Goal: Information Seeking & Learning: Compare options

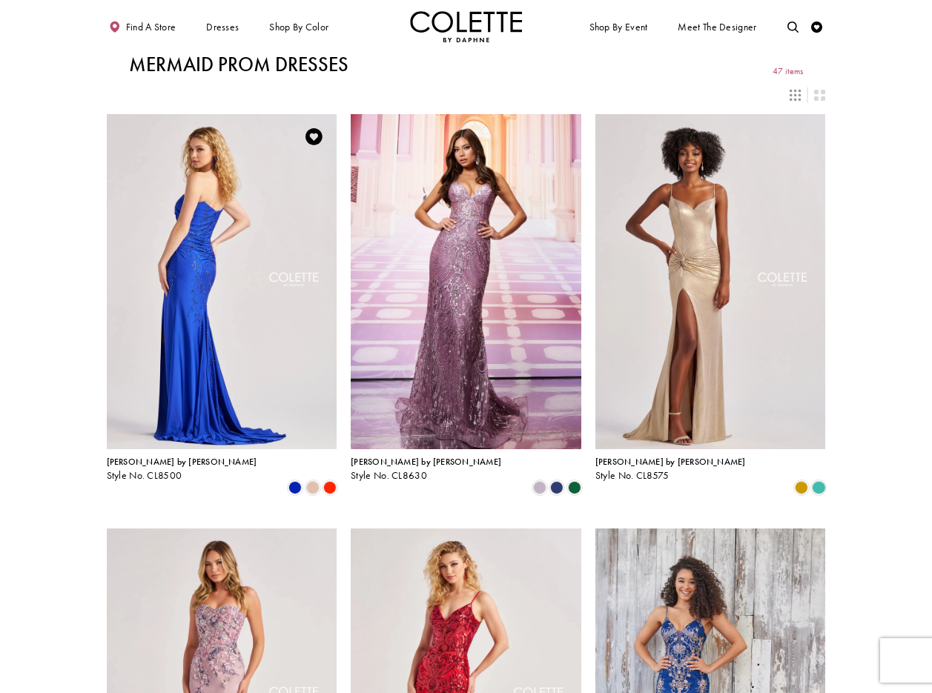
click at [218, 229] on img "Visit Colette by Daphne Style No. CL8500 Page" at bounding box center [222, 281] width 231 height 335
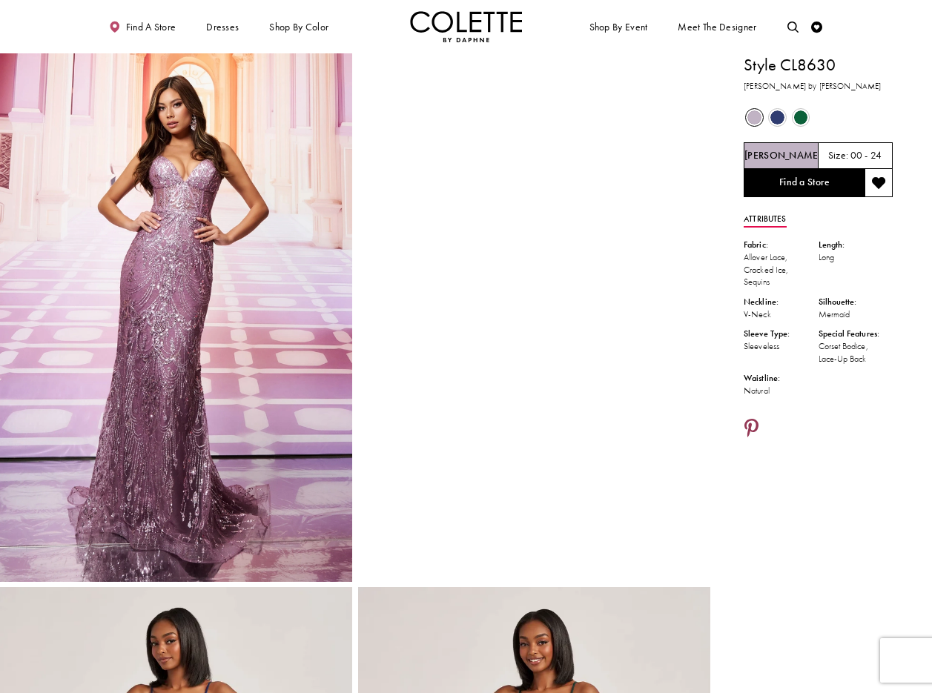
click at [751, 428] on icon "Share using Pinterest - Opens in new tab" at bounding box center [751, 430] width 14 height 20
click at [750, 426] on icon "Share using Pinterest - Opens in new tab" at bounding box center [751, 430] width 14 height 20
click at [753, 422] on icon "Share using Pinterest - Opens in new tab" at bounding box center [751, 430] width 14 height 20
click at [750, 425] on icon "Share using Pinterest - Opens in new tab" at bounding box center [751, 430] width 14 height 20
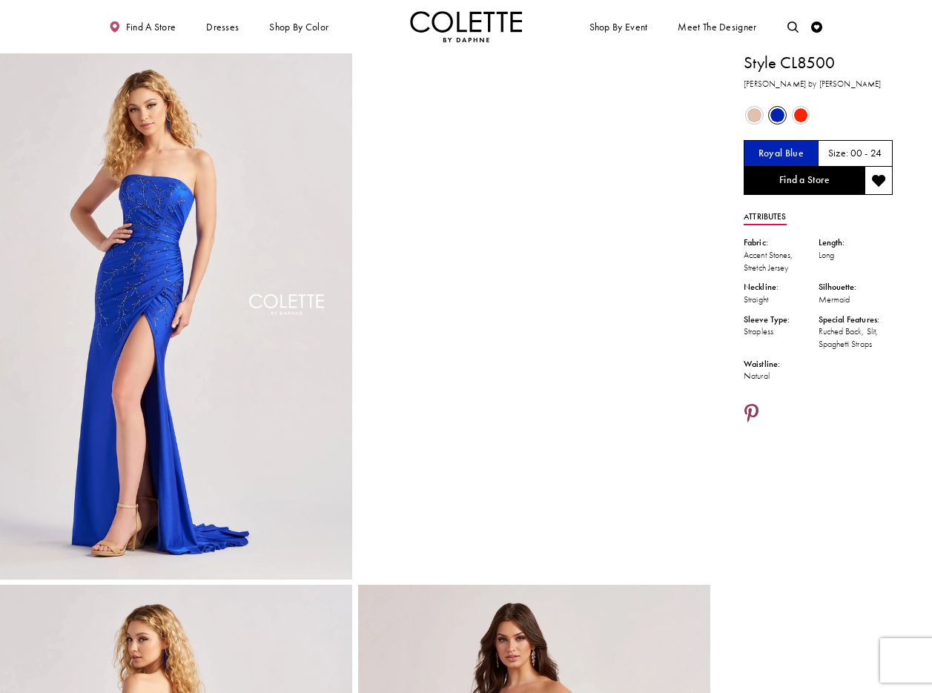
click at [750, 411] on icon "Share using Pinterest - Opens in new tab" at bounding box center [751, 415] width 14 height 20
click at [746, 411] on icon "Share using Pinterest - Opens in new tab" at bounding box center [751, 415] width 14 height 20
drag, startPoint x: 753, startPoint y: 411, endPoint x: 765, endPoint y: 416, distance: 12.7
click at [753, 411] on icon "Share using Pinterest - Opens in new tab" at bounding box center [751, 415] width 14 height 20
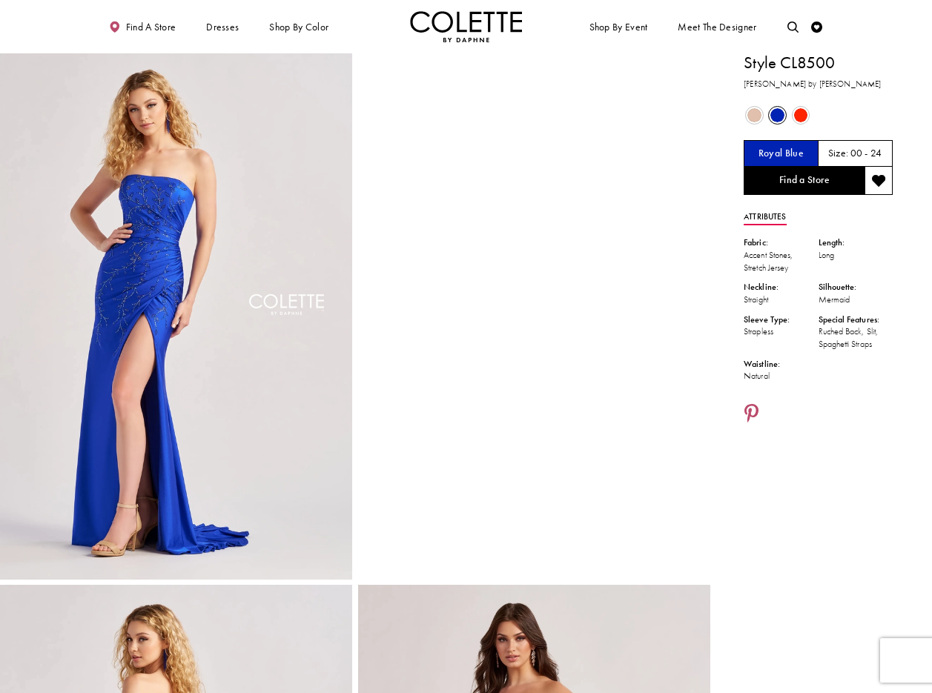
click at [367, 26] on ul "Find a store Dresses Dresses Occasion DAF'S FAVES EVENING DRESSES LONG DRESSES" at bounding box center [280, 26] width 371 height 31
click at [297, 278] on img "Full size Style CL8500 Colette by Daphne #0 default Royal Blue frontface vertic…" at bounding box center [176, 315] width 352 height 529
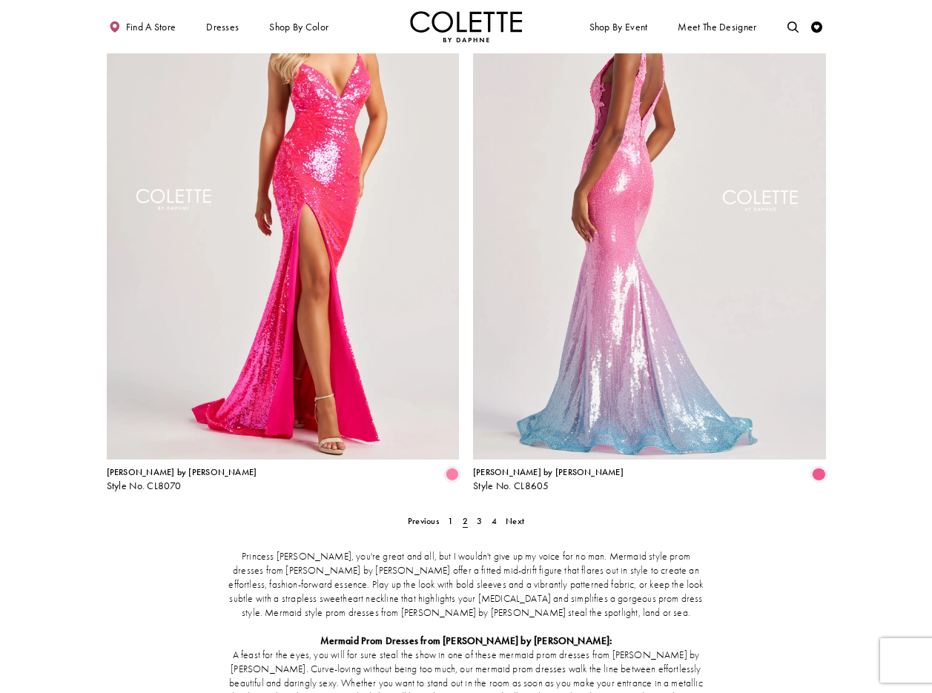
scroll to position [1828, 0]
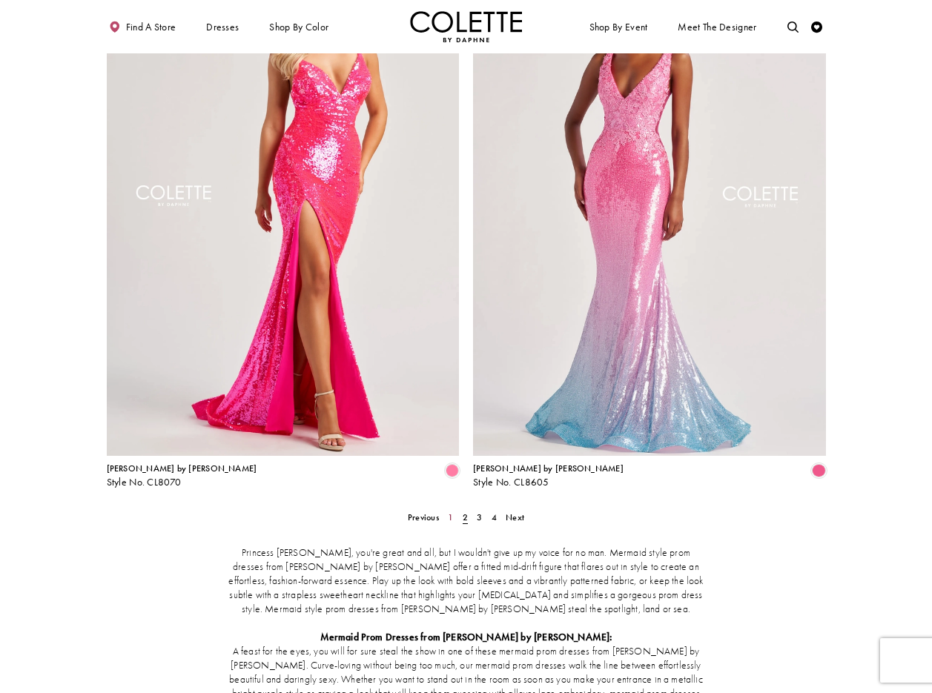
drag, startPoint x: 450, startPoint y: 461, endPoint x: 457, endPoint y: 472, distance: 12.3
click at [450, 512] on span "1" at bounding box center [450, 518] width 5 height 12
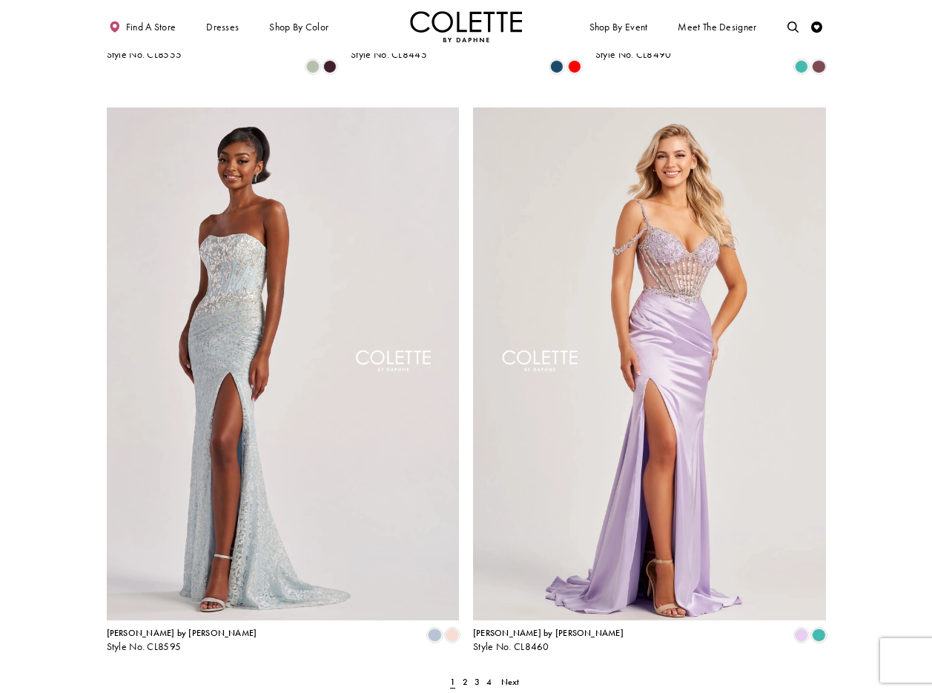
scroll to position [1541, 0]
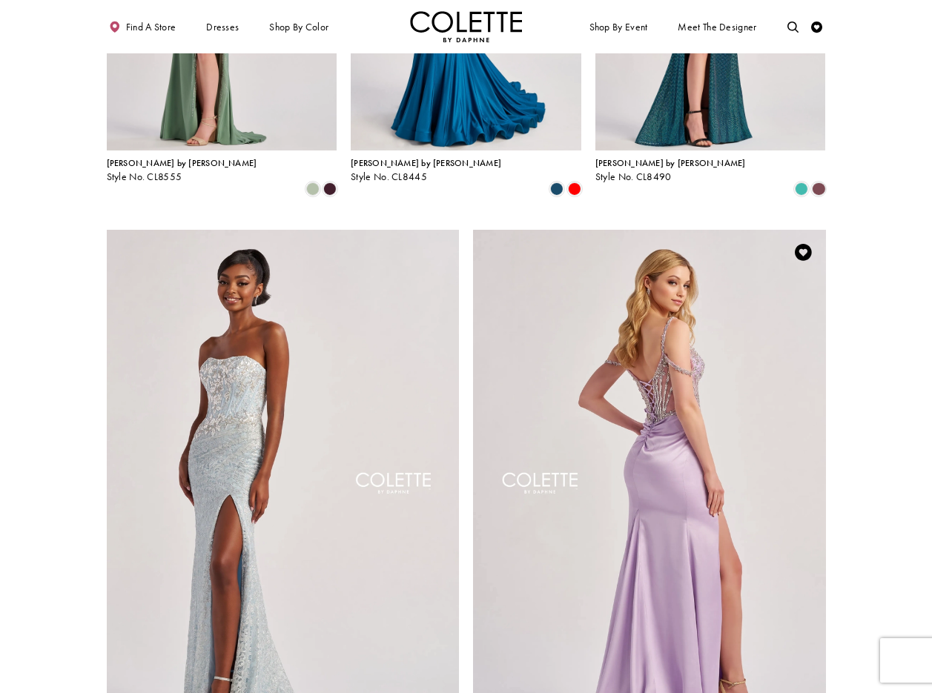
click at [646, 328] on img "Visit Colette by Daphne Style No. CL8460 Page" at bounding box center [649, 486] width 353 height 513
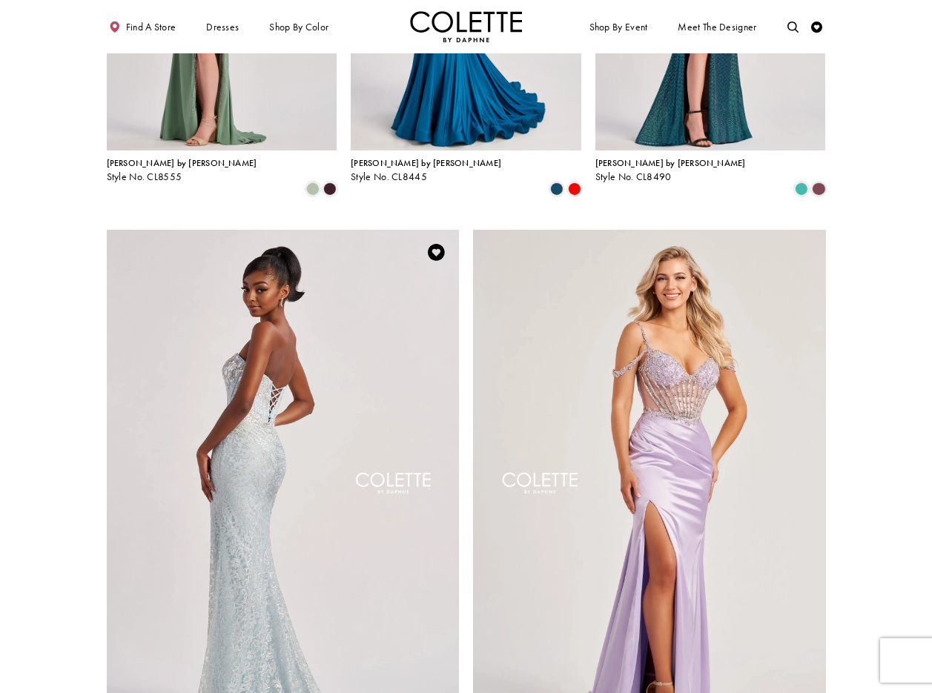
click at [280, 325] on img "Visit Colette by Daphne Style No. CL8595 Page" at bounding box center [283, 486] width 353 height 513
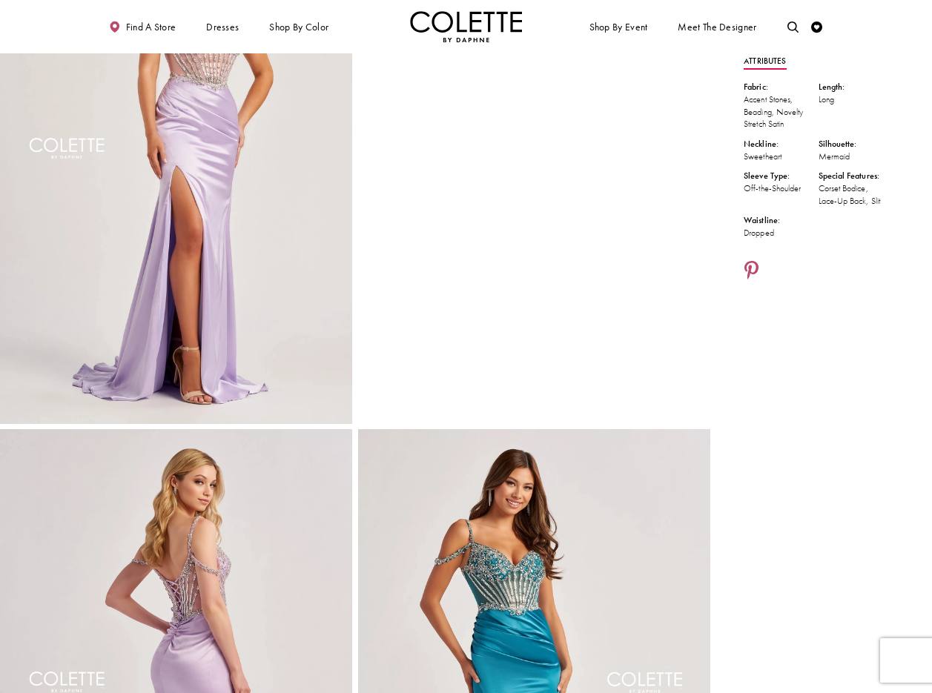
scroll to position [157, 0]
click at [753, 270] on icon "Share using Pinterest - Opens in new tab" at bounding box center [751, 272] width 14 height 20
click at [755, 270] on icon "Share using Pinterest - Opens in new tab" at bounding box center [751, 272] width 14 height 20
click at [752, 268] on icon "Share using Pinterest - Opens in new tab" at bounding box center [751, 272] width 14 height 20
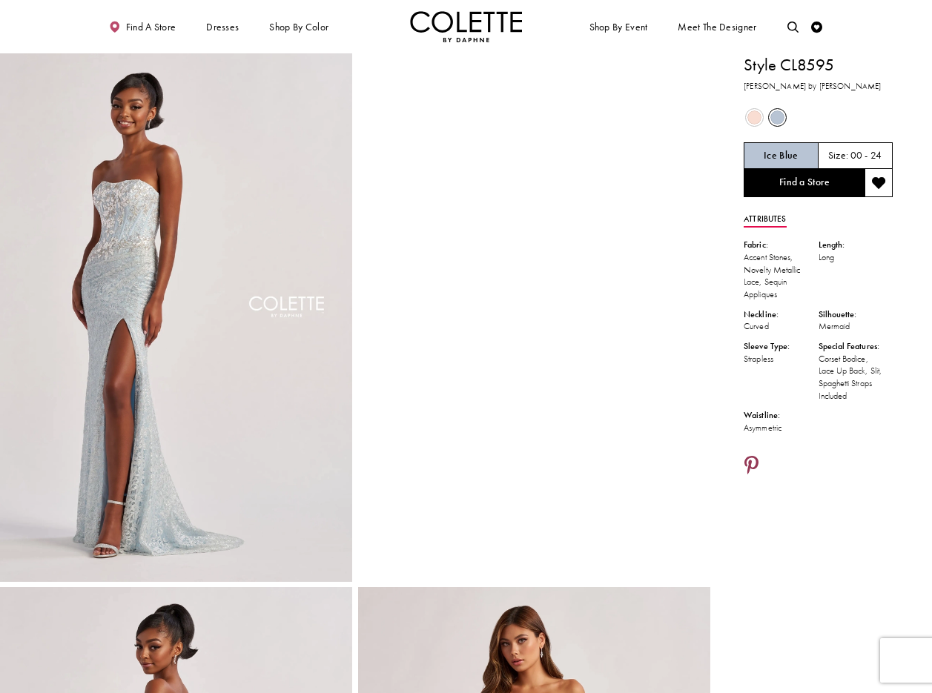
click at [758, 458] on link "Share using Pinterest - Opens in new tab" at bounding box center [752, 466] width 16 height 21
click at [747, 466] on icon "Share using Pinterest - Opens in new tab" at bounding box center [751, 467] width 14 height 20
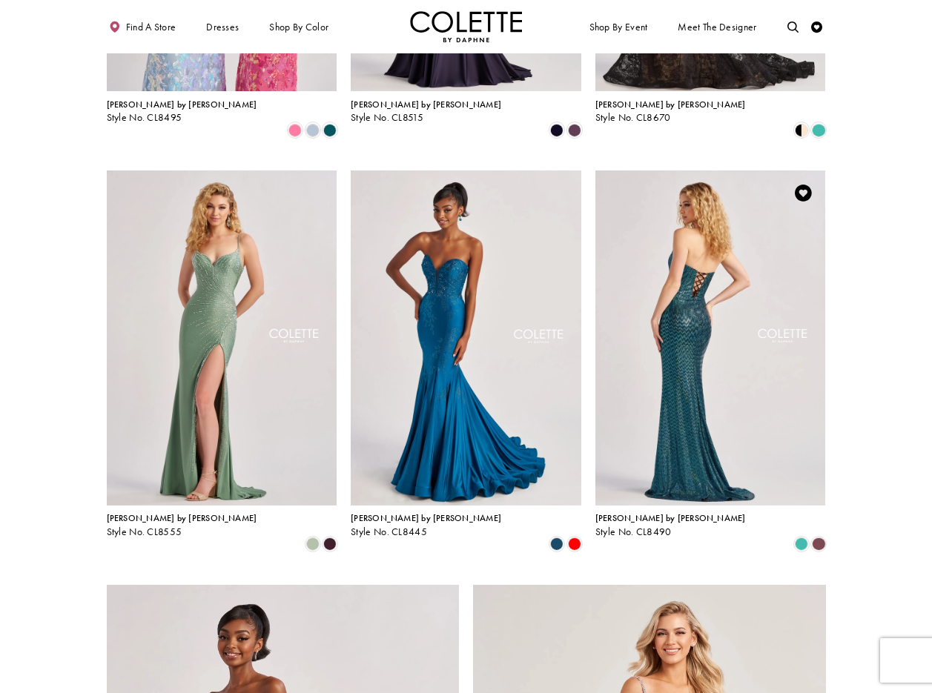
click at [725, 205] on img "Visit Colette by Daphne Style No. CL8490 Page" at bounding box center [710, 338] width 231 height 335
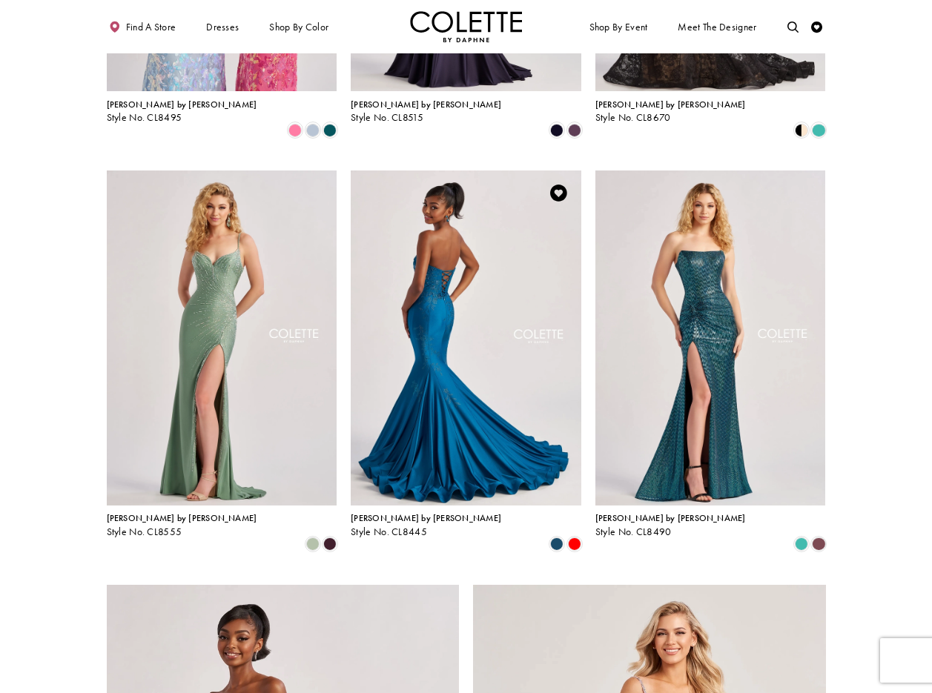
click at [435, 210] on img "Visit Colette by Daphne Style No. CL8445 Page" at bounding box center [466, 338] width 231 height 335
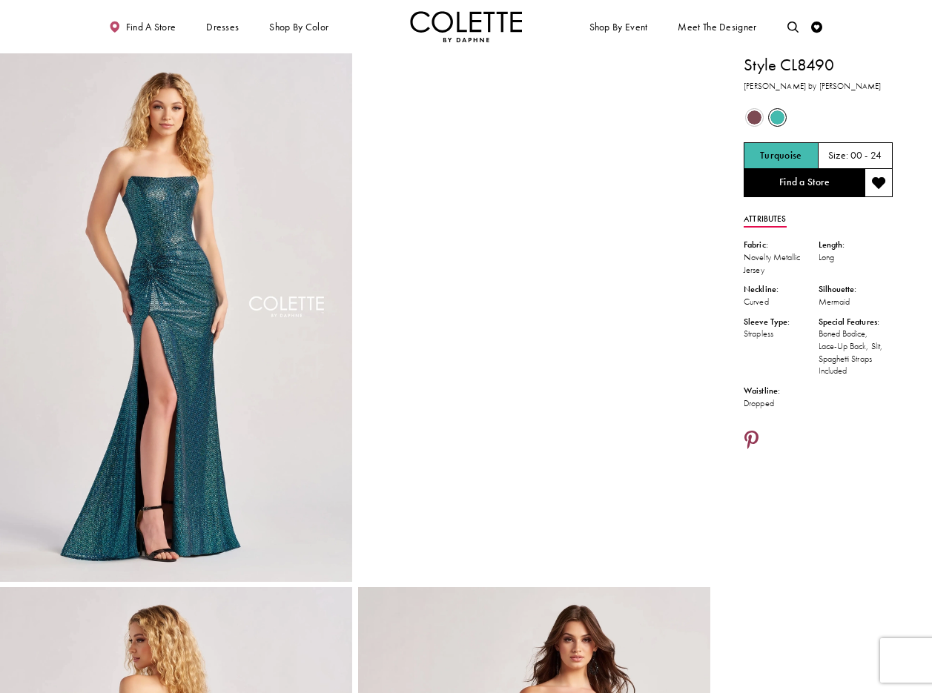
click at [752, 440] on icon "Share using Pinterest - Opens in new tab" at bounding box center [751, 441] width 14 height 20
click at [745, 433] on icon "Share using Pinterest - Opens in new tab" at bounding box center [751, 441] width 14 height 20
click at [751, 435] on icon "Share using Pinterest - Opens in new tab" at bounding box center [751, 441] width 14 height 20
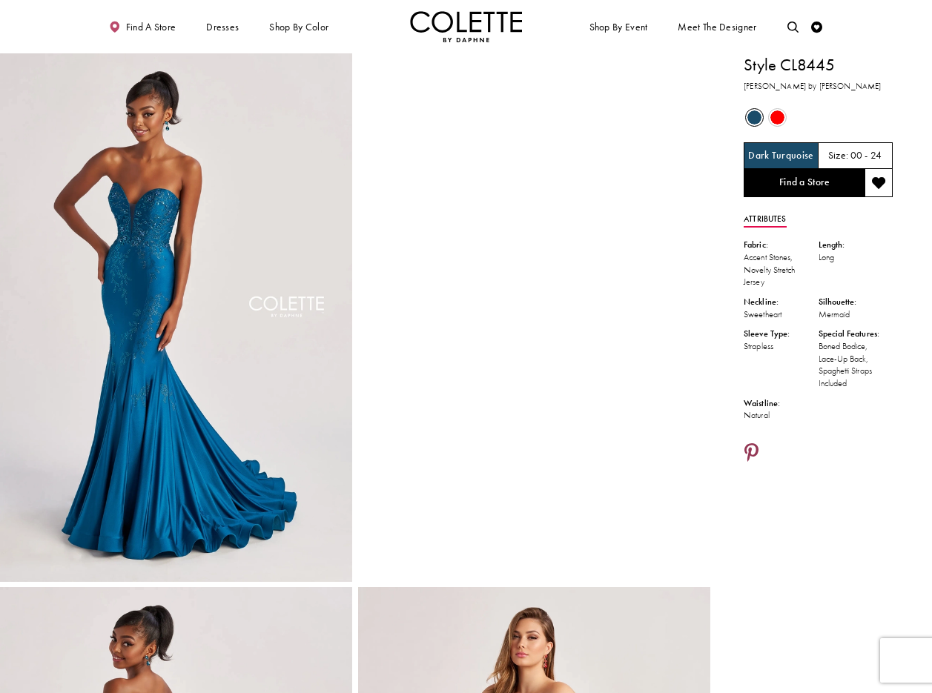
click at [754, 446] on icon "Share using Pinterest - Opens in new tab" at bounding box center [751, 454] width 14 height 20
click at [754, 448] on icon "Share using Pinterest - Opens in new tab" at bounding box center [751, 454] width 14 height 20
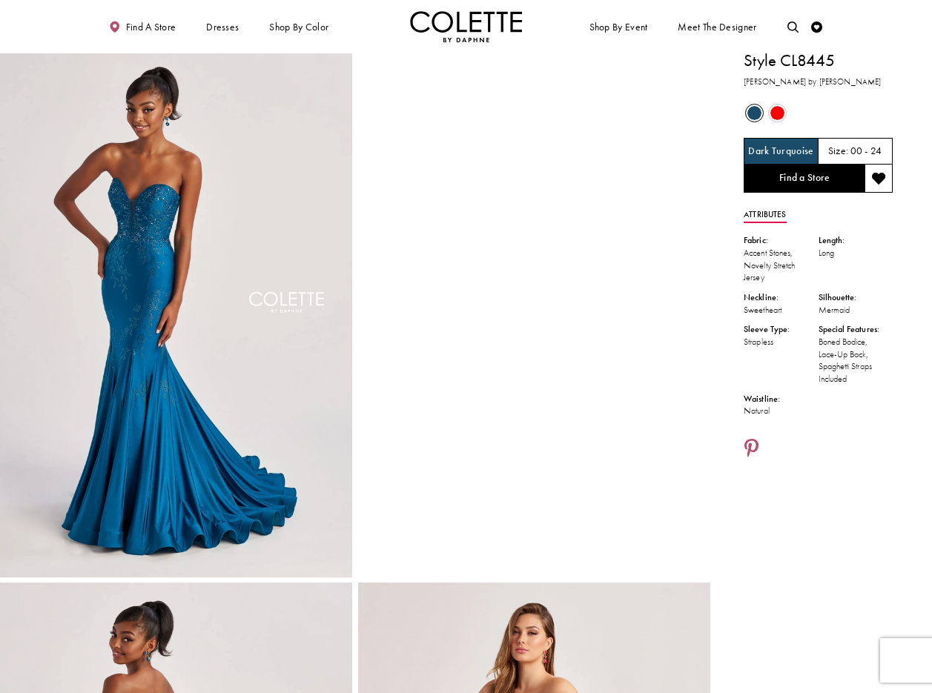
scroll to position [7, 0]
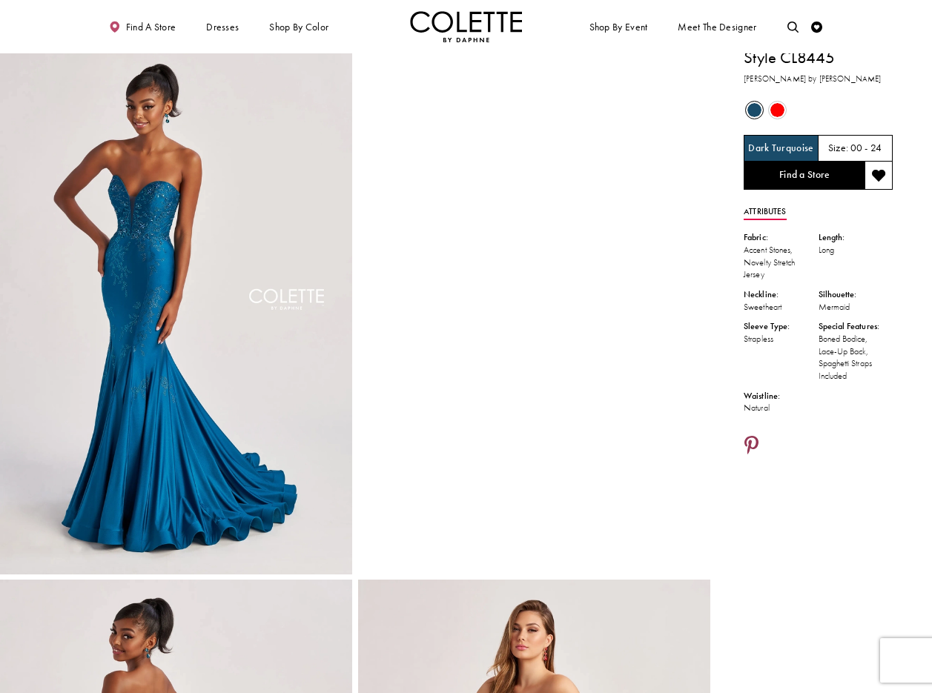
click at [747, 440] on icon "Share using Pinterest - Opens in new tab" at bounding box center [751, 447] width 14 height 20
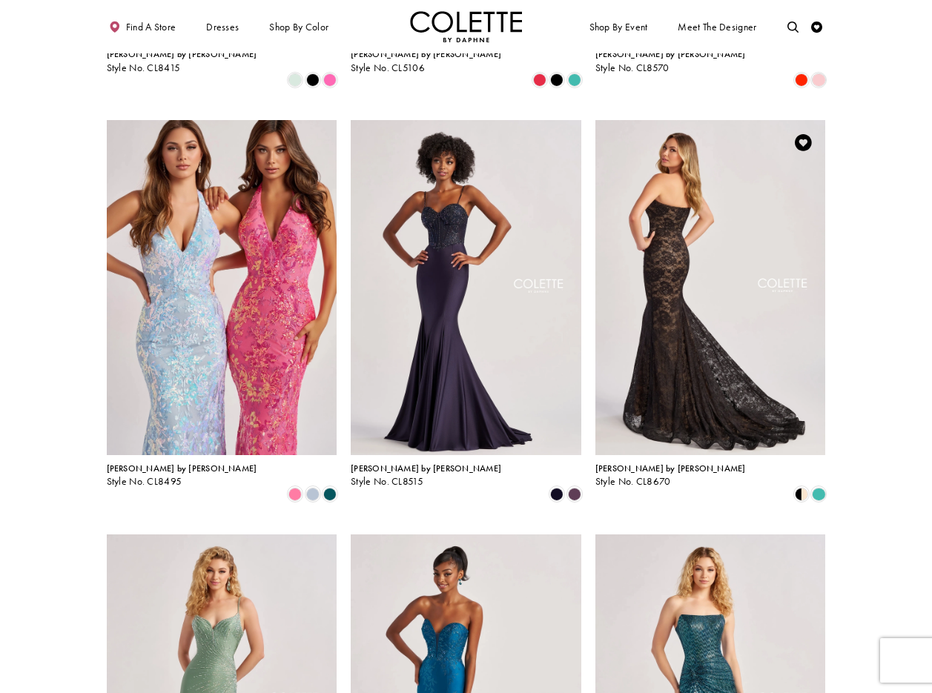
click at [729, 216] on img "Visit Colette by Daphne Style No. CL8670 Page" at bounding box center [710, 287] width 231 height 335
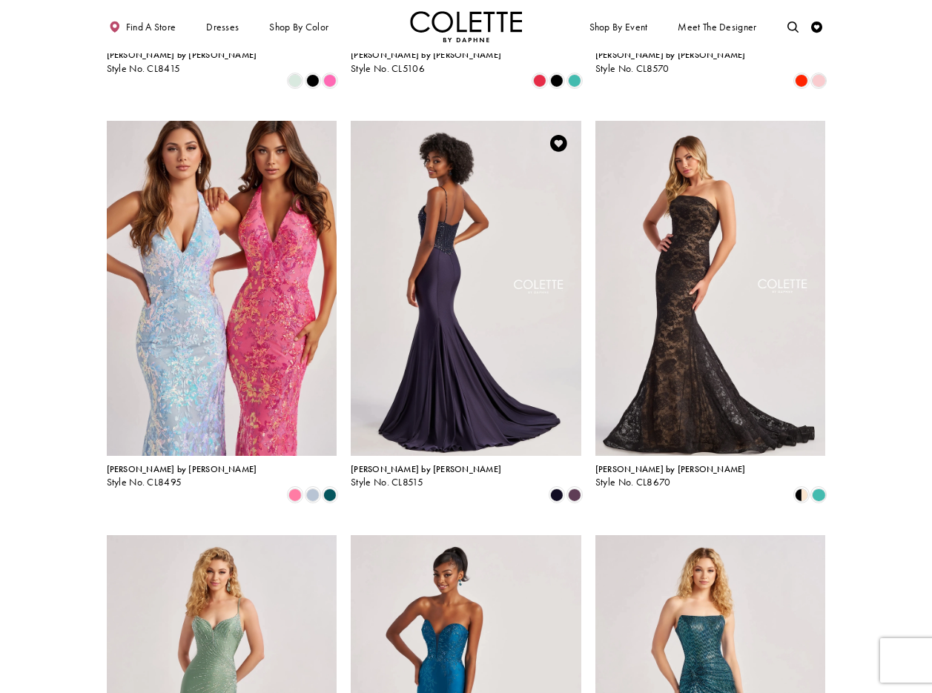
click at [465, 150] on img "Visit Colette by Daphne Style No. CL8515 Page" at bounding box center [466, 288] width 231 height 335
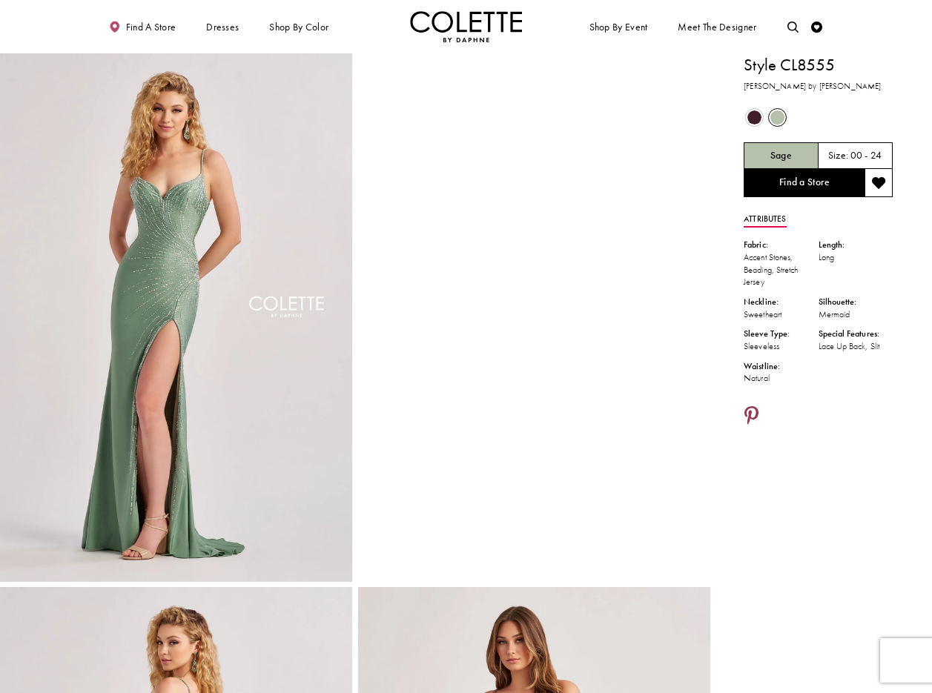
click at [752, 413] on icon "Share using Pinterest - Opens in new tab" at bounding box center [751, 417] width 14 height 20
click at [751, 411] on icon "Share using Pinterest - Opens in new tab" at bounding box center [751, 417] width 14 height 20
click at [752, 414] on icon "Share using Pinterest - Opens in new tab" at bounding box center [751, 417] width 14 height 20
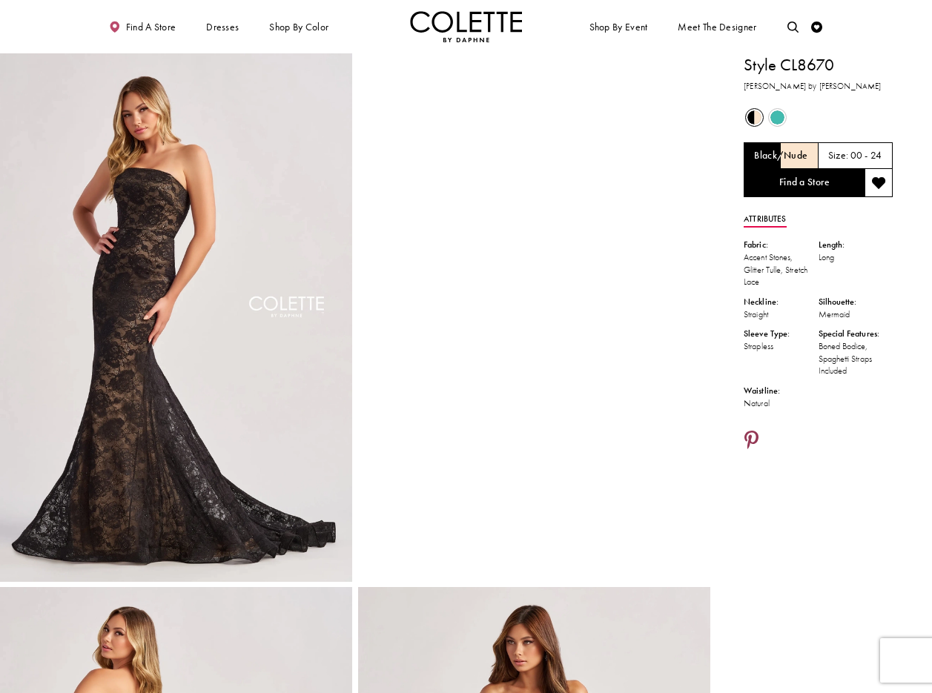
drag, startPoint x: 753, startPoint y: 437, endPoint x: 725, endPoint y: 479, distance: 50.8
click at [753, 437] on icon "Share using Pinterest - Opens in new tab" at bounding box center [751, 441] width 14 height 20
click at [750, 436] on icon "Share using Pinterest - Opens in new tab" at bounding box center [751, 441] width 14 height 20
click at [750, 439] on icon "Share using Pinterest - Opens in new tab" at bounding box center [751, 441] width 14 height 20
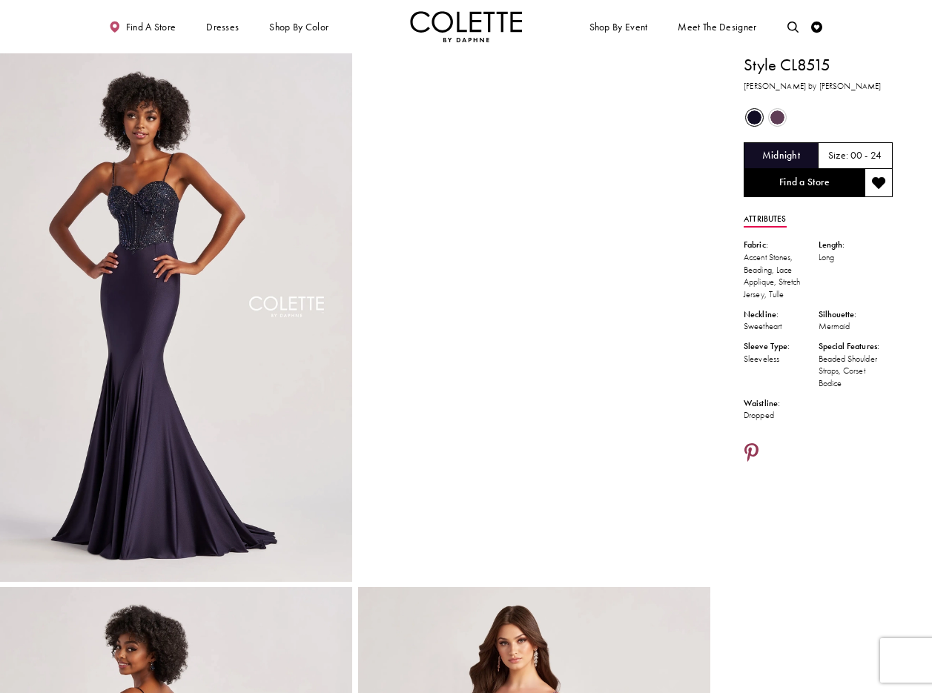
click at [747, 451] on icon "Share using Pinterest - Opens in new tab" at bounding box center [751, 454] width 14 height 20
click at [750, 453] on icon "Share using Pinterest - Opens in new tab" at bounding box center [751, 454] width 14 height 20
click at [751, 449] on icon "Share using Pinterest - Opens in new tab" at bounding box center [751, 454] width 14 height 20
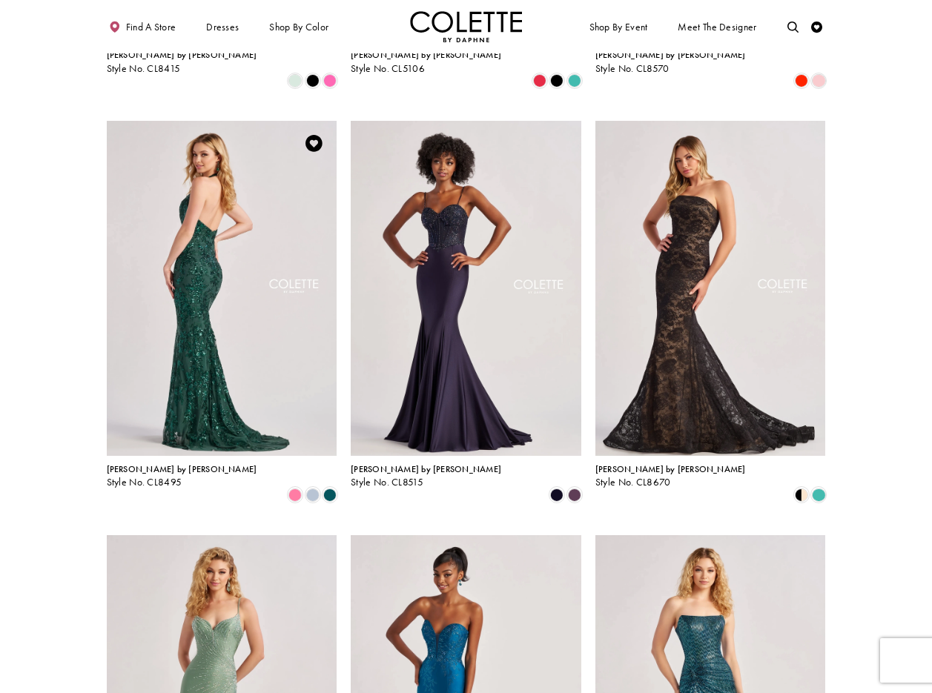
click at [238, 214] on img "Visit Colette by Daphne Style No. CL8495 Page" at bounding box center [222, 288] width 231 height 335
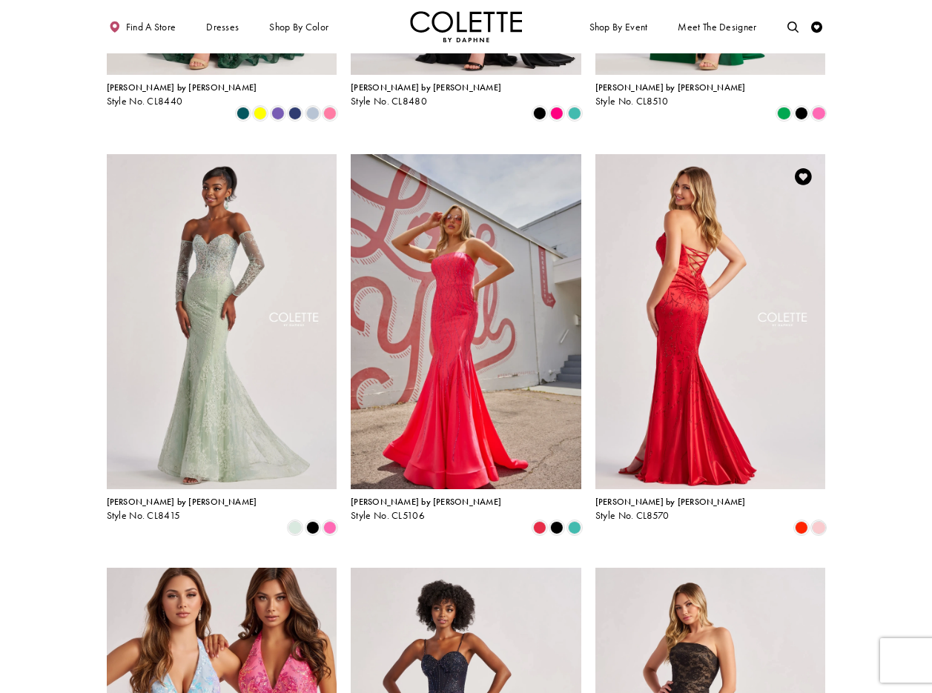
scroll to position [372, 0]
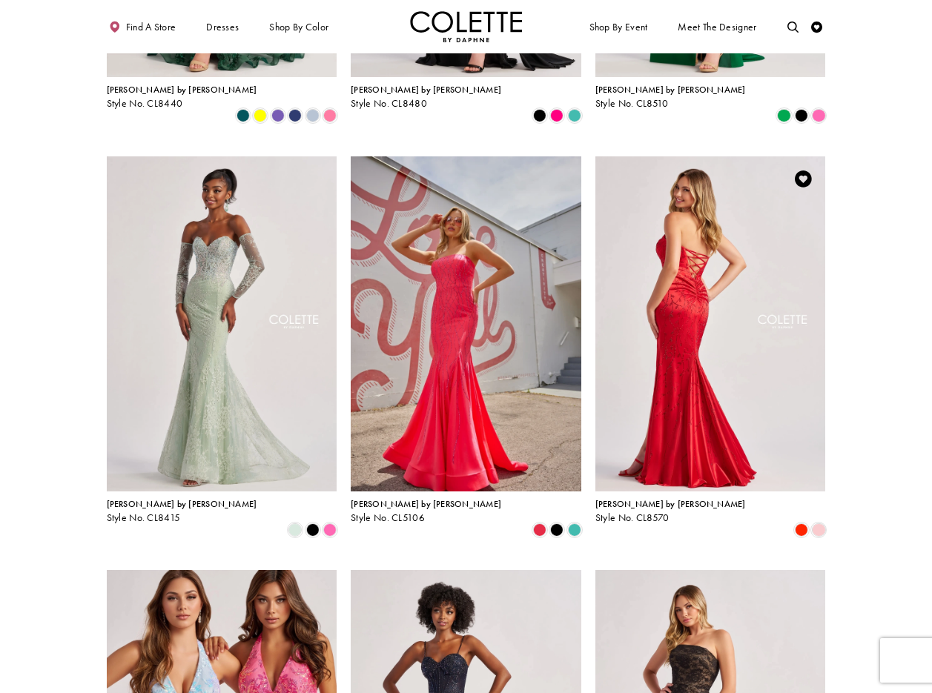
click at [719, 199] on img "Visit Colette by Daphne Style No. CL8570 Page" at bounding box center [710, 323] width 231 height 335
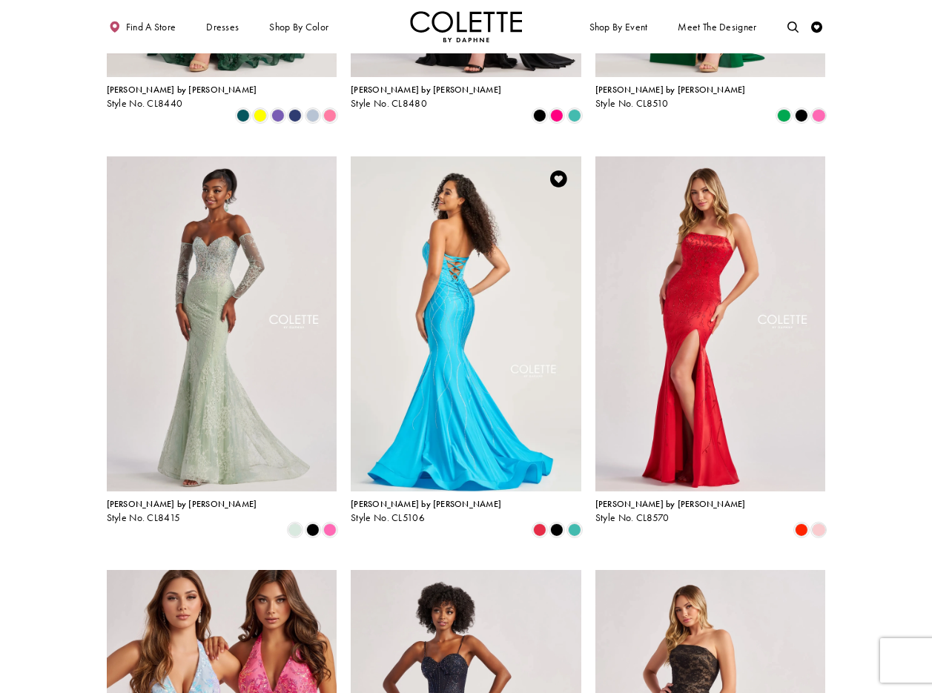
click at [434, 204] on img "Visit Colette by Daphne Style No. CL5106 Page" at bounding box center [466, 323] width 231 height 335
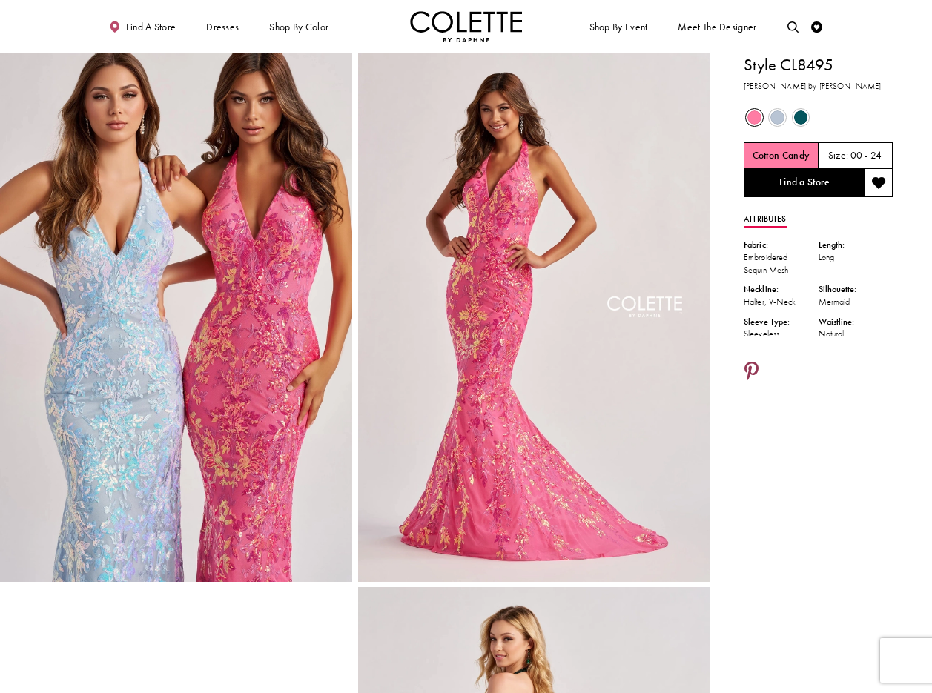
click at [755, 363] on icon "Share using Pinterest - Opens in new tab" at bounding box center [751, 373] width 14 height 20
click at [749, 368] on icon "Share using Pinterest - Opens in new tab" at bounding box center [751, 373] width 14 height 20
click at [748, 368] on icon "Share using Pinterest - Opens in new tab" at bounding box center [751, 373] width 14 height 20
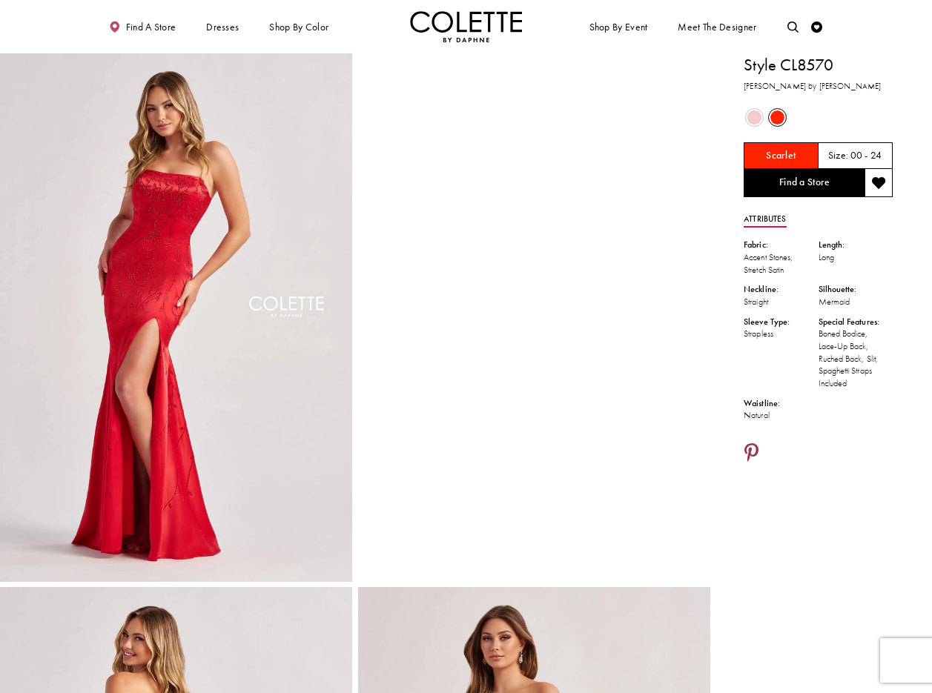
click at [752, 449] on icon "Share using Pinterest - Opens in new tab" at bounding box center [751, 454] width 14 height 20
click at [750, 448] on icon "Share using Pinterest - Opens in new tab" at bounding box center [751, 454] width 14 height 20
click at [755, 454] on icon "Share using Pinterest - Opens in new tab" at bounding box center [751, 454] width 14 height 20
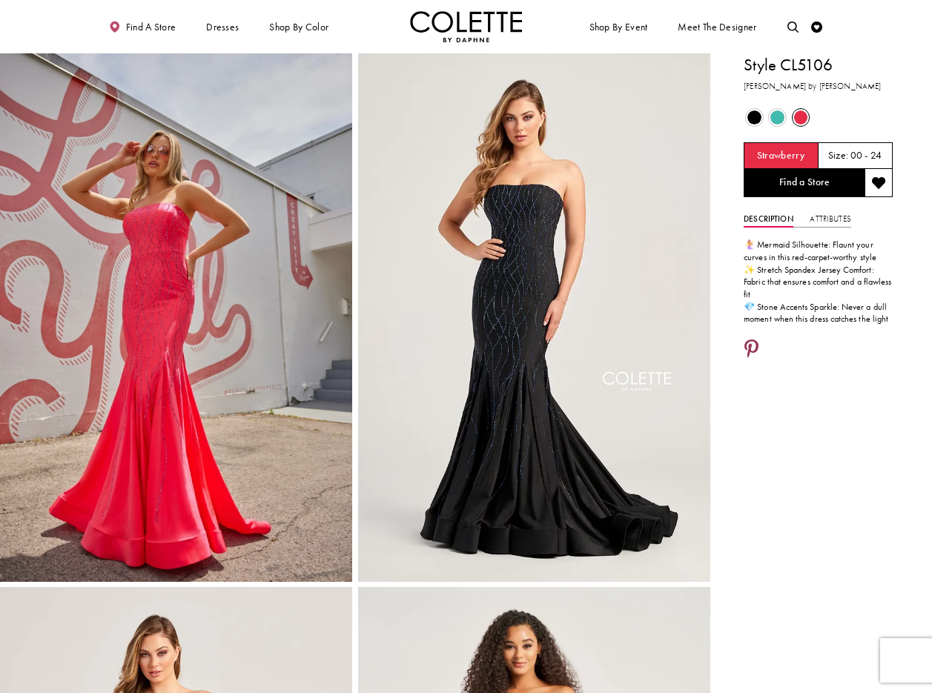
click at [750, 346] on icon "Share using Pinterest - Opens in new tab" at bounding box center [751, 350] width 14 height 20
click at [754, 348] on icon "Share using Pinterest - Opens in new tab" at bounding box center [751, 350] width 14 height 20
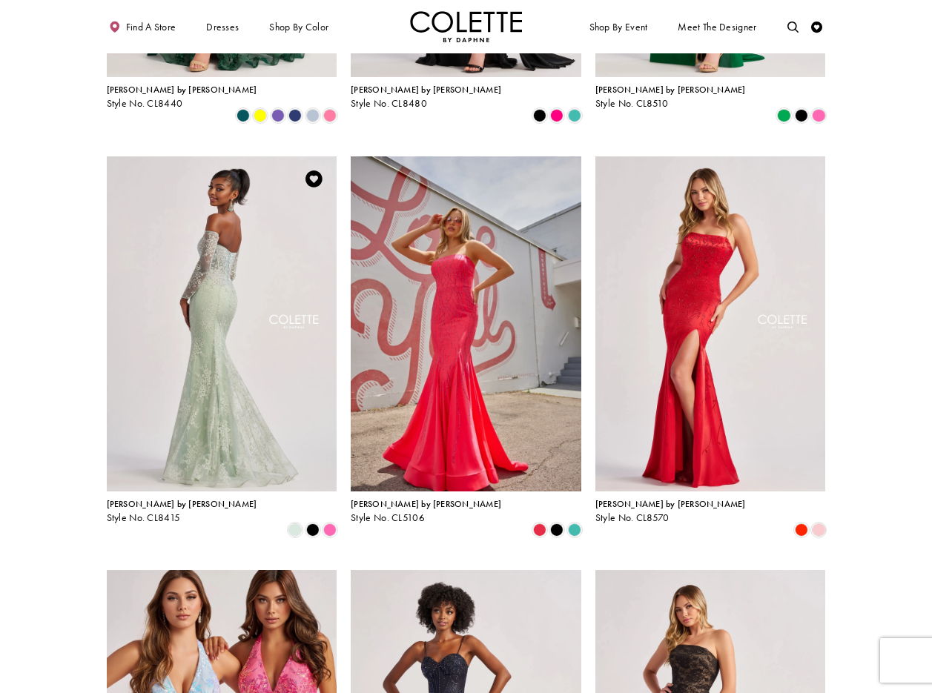
click at [205, 233] on img "Visit Colette by Daphne Style No. CL8415 Page" at bounding box center [222, 323] width 231 height 335
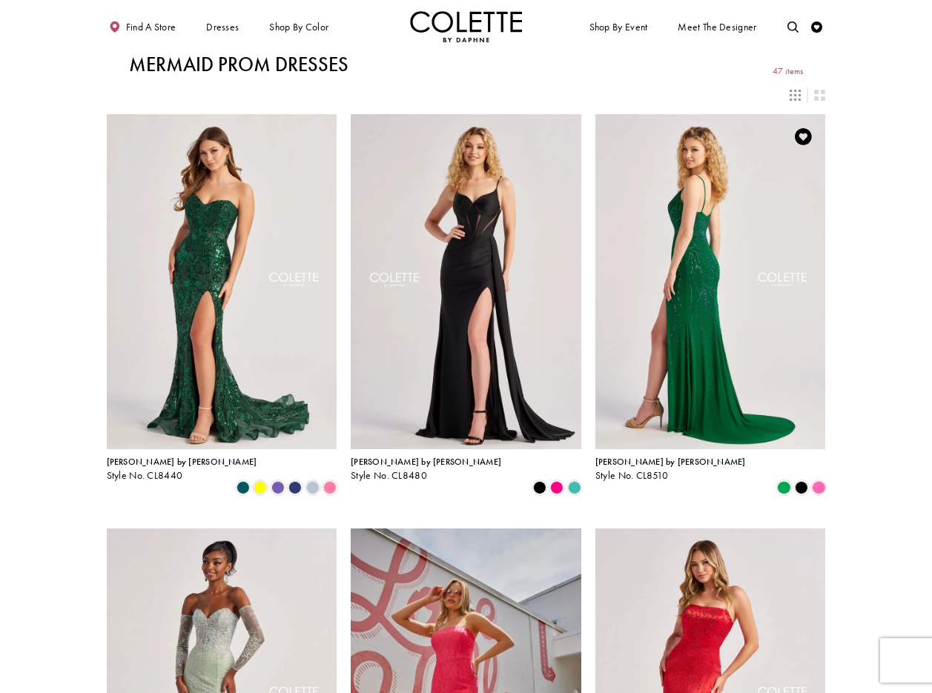
click at [709, 236] on img "Visit Colette by Daphne Style No. CL8510 Page" at bounding box center [710, 281] width 231 height 335
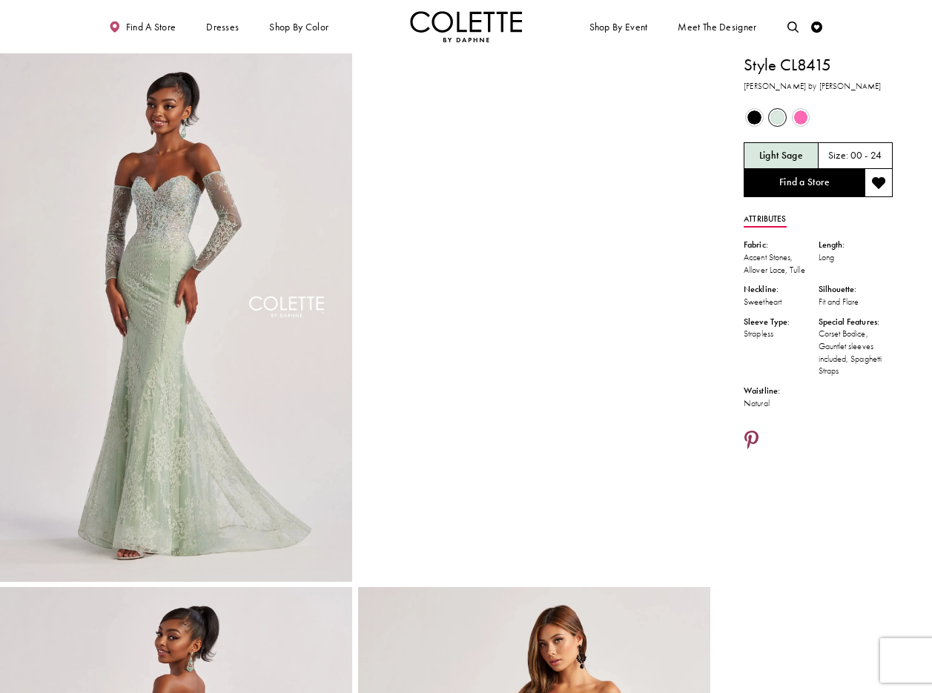
click at [756, 439] on icon "Share using Pinterest - Opens in new tab" at bounding box center [751, 441] width 14 height 20
click at [752, 438] on icon "Share using Pinterest - Opens in new tab" at bounding box center [751, 441] width 14 height 20
click at [754, 438] on icon "Share using Pinterest - Opens in new tab" at bounding box center [751, 441] width 14 height 20
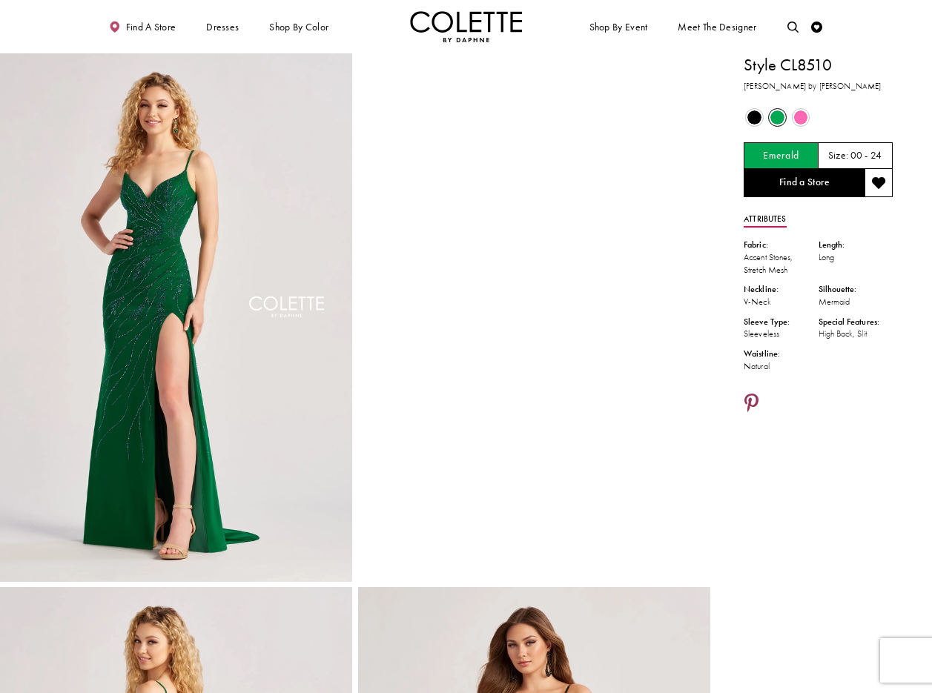
click at [751, 397] on icon "Share using Pinterest - Opens in new tab" at bounding box center [751, 404] width 14 height 20
click at [750, 401] on icon "Share using Pinterest - Opens in new tab" at bounding box center [751, 404] width 14 height 20
click at [752, 398] on icon "Share using Pinterest - Opens in new tab" at bounding box center [751, 404] width 14 height 20
click at [747, 394] on icon "Share using Pinterest - Opens in new tab" at bounding box center [751, 404] width 14 height 20
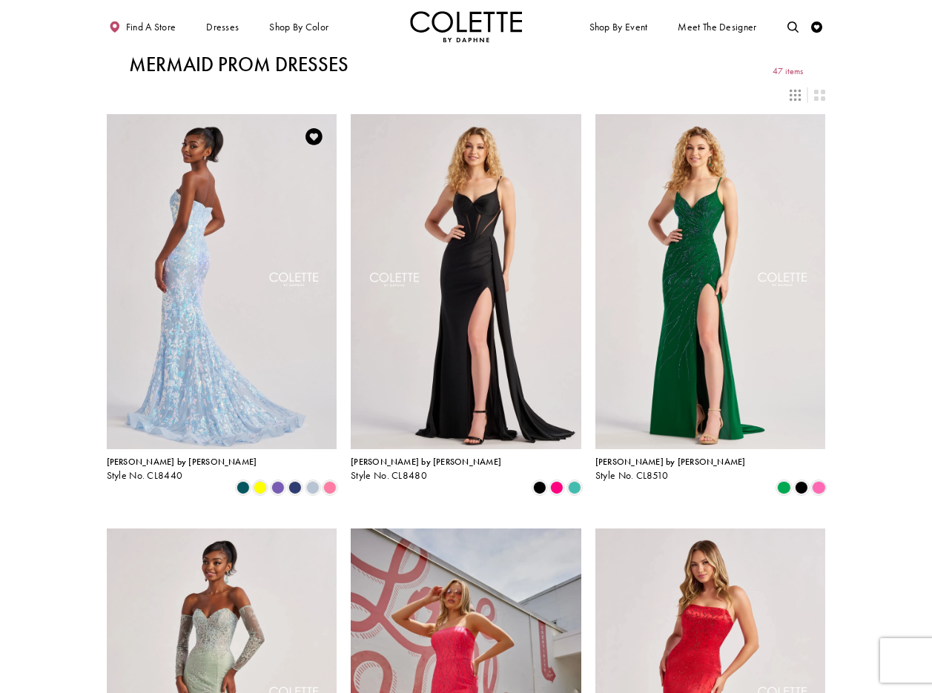
click at [200, 217] on img "Visit Colette by Daphne Style No. CL8440 Page" at bounding box center [222, 281] width 231 height 335
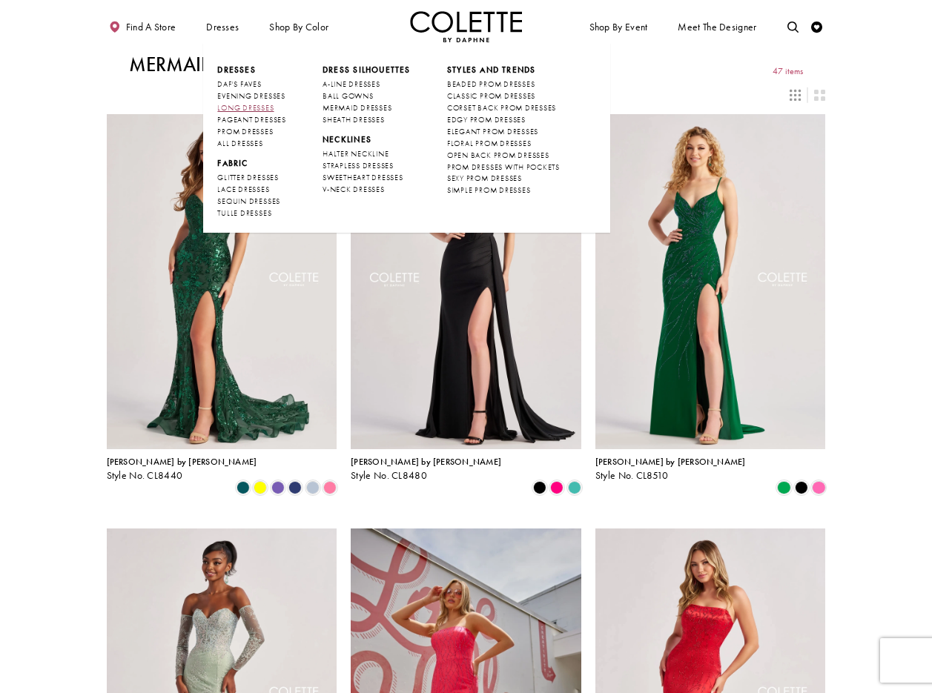
drag, startPoint x: 235, startPoint y: 43, endPoint x: 268, endPoint y: 113, distance: 76.9
click at [242, 42] on li "Dresses Dresses Occasion DAF'S FAVES EVENING DRESSES LONG DRESSES" at bounding box center [222, 26] width 39 height 31
click at [339, 95] on span "BALL GOWNS" at bounding box center [347, 96] width 51 height 10
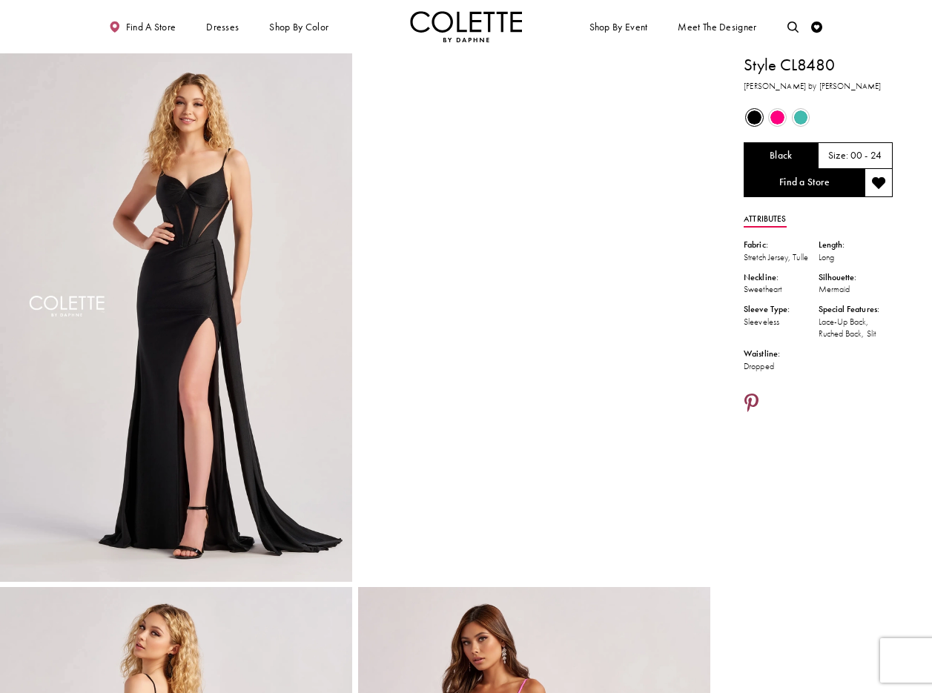
click at [756, 397] on icon "Share using Pinterest - Opens in new tab" at bounding box center [751, 404] width 14 height 20
click at [748, 400] on icon "Share using Pinterest - Opens in new tab" at bounding box center [751, 404] width 14 height 20
click at [747, 401] on icon "Share using Pinterest - Opens in new tab" at bounding box center [751, 404] width 14 height 20
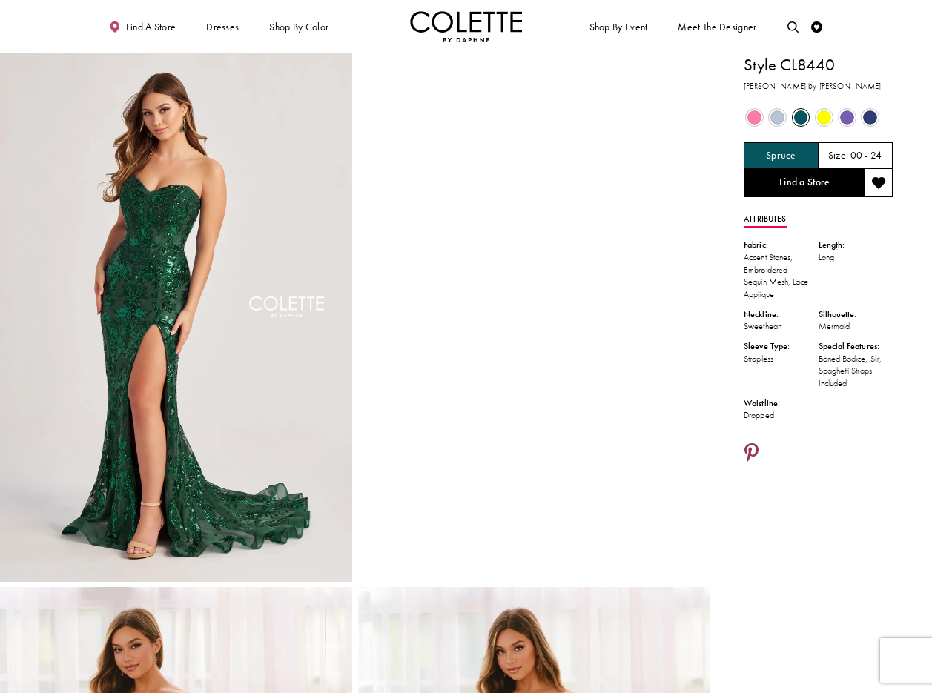
click at [755, 449] on icon "Share using Pinterest - Opens in new tab" at bounding box center [751, 454] width 14 height 20
click at [747, 450] on icon "Share using Pinterest - Opens in new tab" at bounding box center [751, 454] width 14 height 20
click at [751, 447] on icon "Share using Pinterest - Opens in new tab" at bounding box center [751, 454] width 14 height 20
drag, startPoint x: 384, startPoint y: 23, endPoint x: 385, endPoint y: 4, distance: 19.3
click at [384, 23] on ul "Find a store Dresses Dresses Occasion DAF'S FAVES EVENING DRESSES LONG DRESSES" at bounding box center [280, 26] width 371 height 31
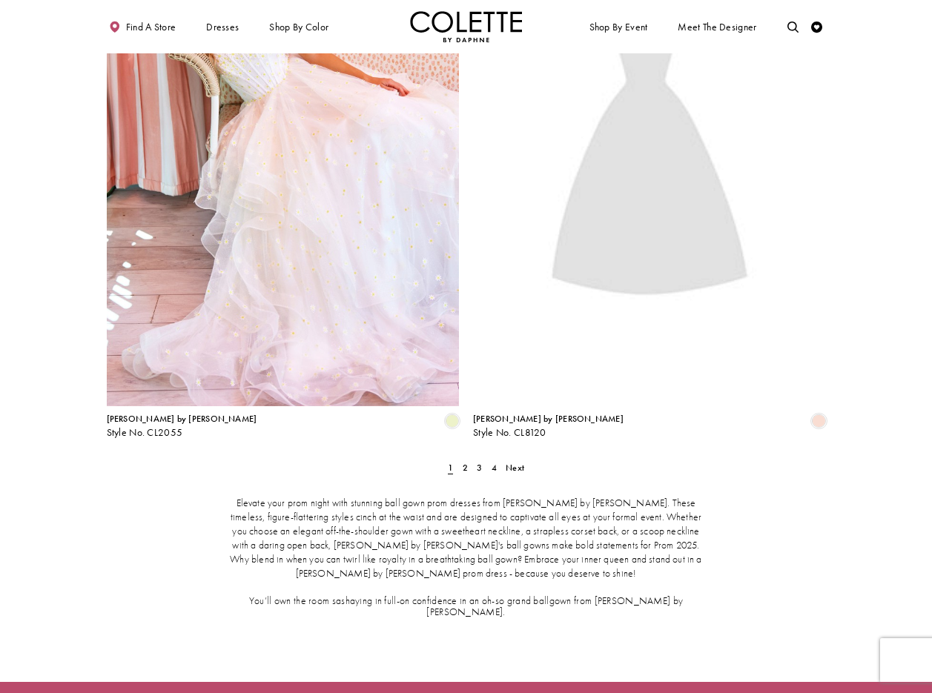
scroll to position [2008, 0]
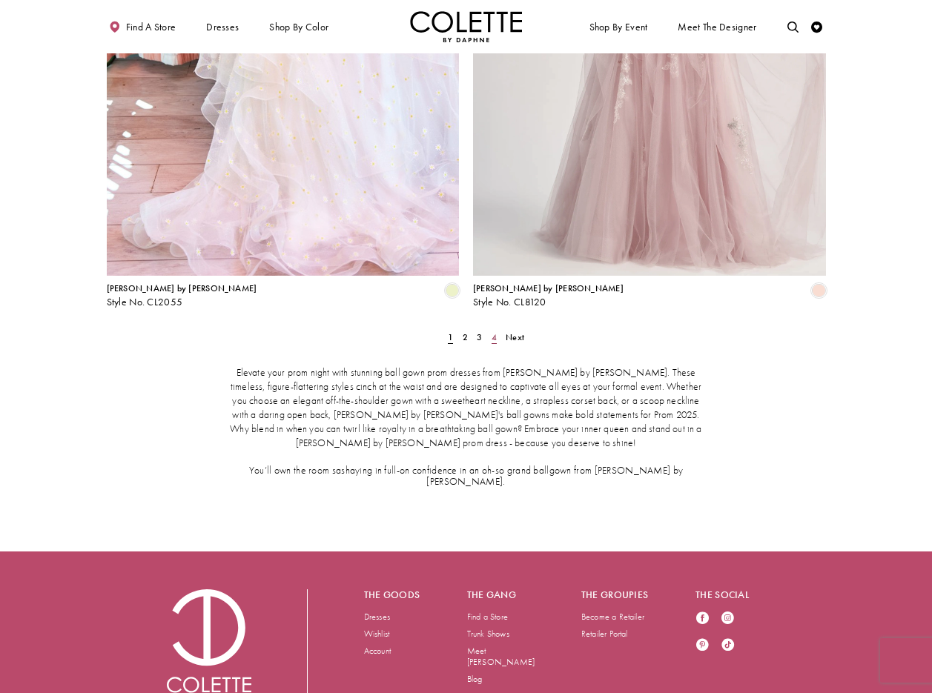
click at [496, 331] on span "4" at bounding box center [494, 337] width 5 height 12
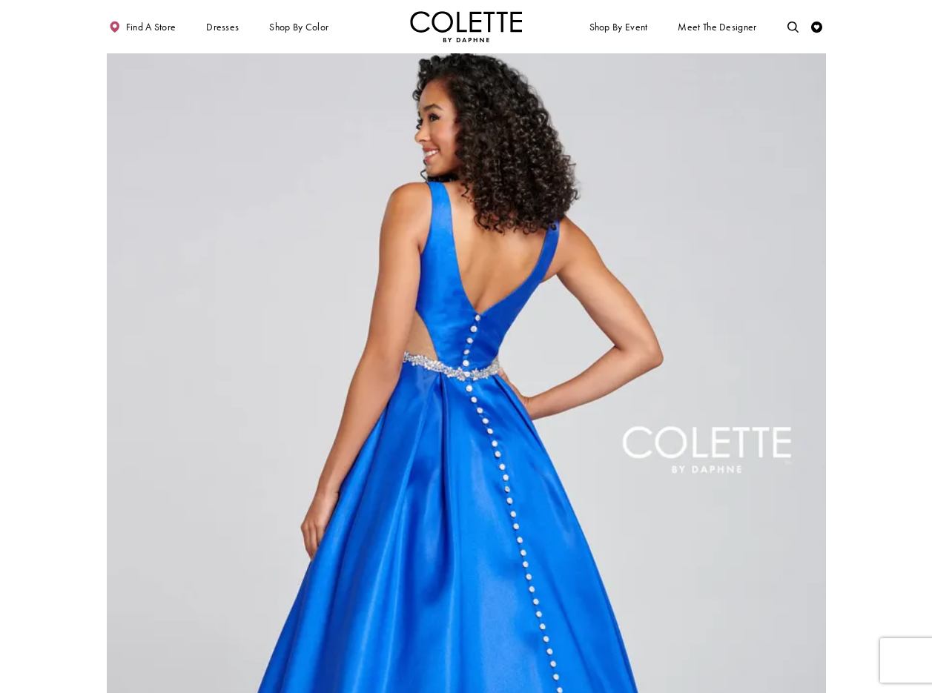
scroll to position [965, 0]
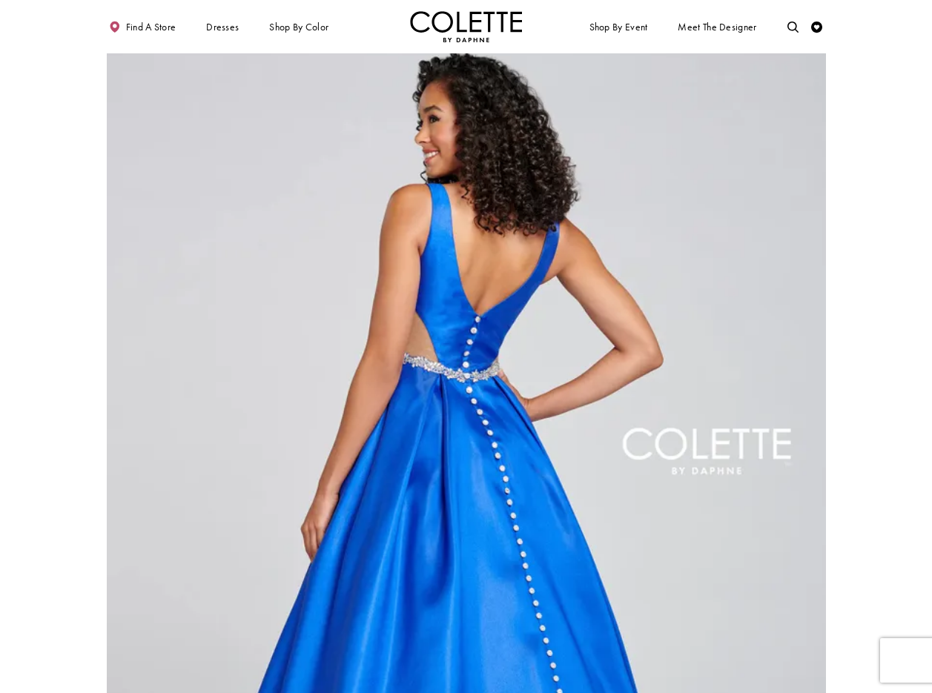
click at [477, 345] on img "Visit Colette by Daphne Style No. CL12131 Page" at bounding box center [466, 501] width 719 height 1046
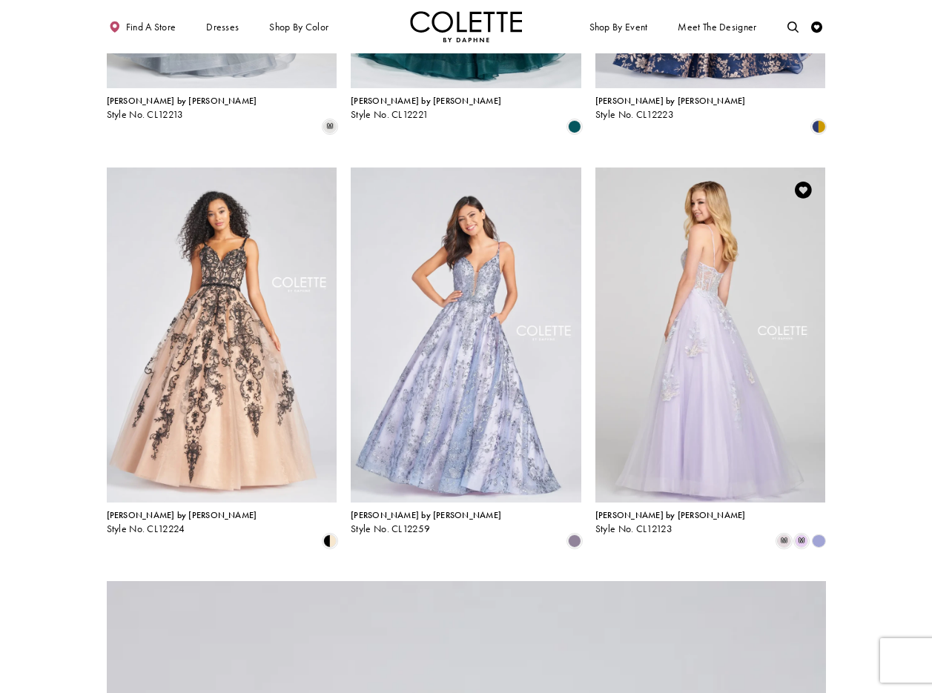
scroll to position [291, 0]
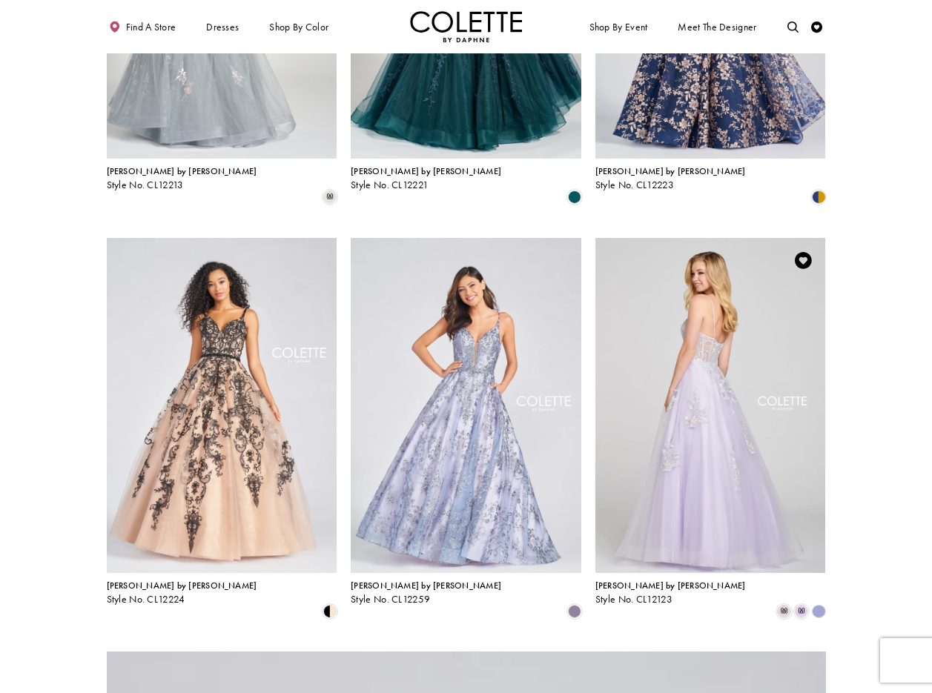
click at [708, 315] on img "Visit Colette by Daphne Style No. CL12123 Page" at bounding box center [710, 405] width 231 height 335
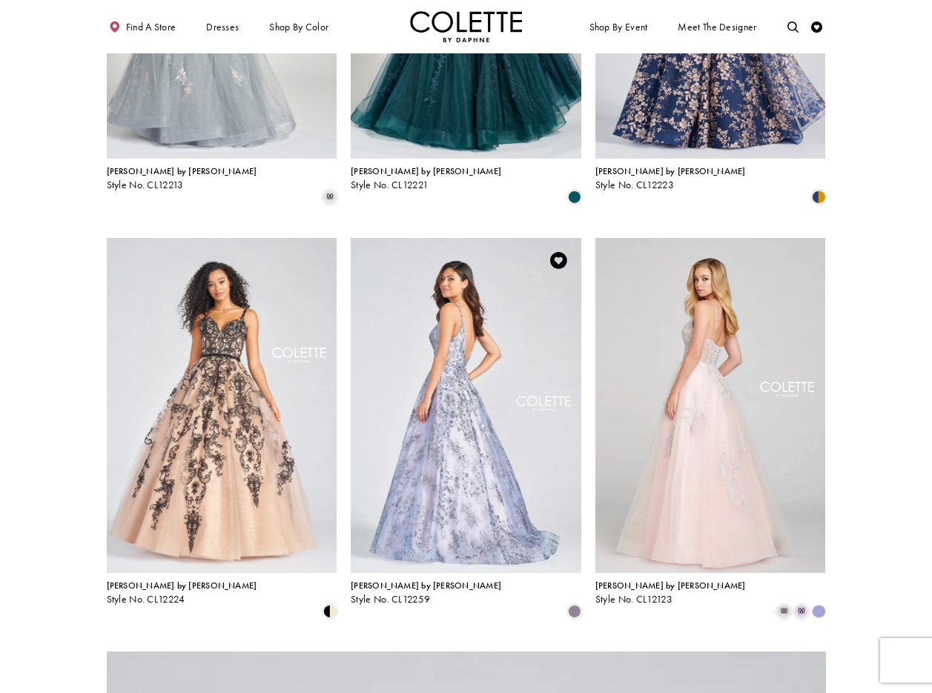
click at [450, 312] on img "Visit Colette by Daphne Style No. CL12259 Page" at bounding box center [466, 405] width 231 height 335
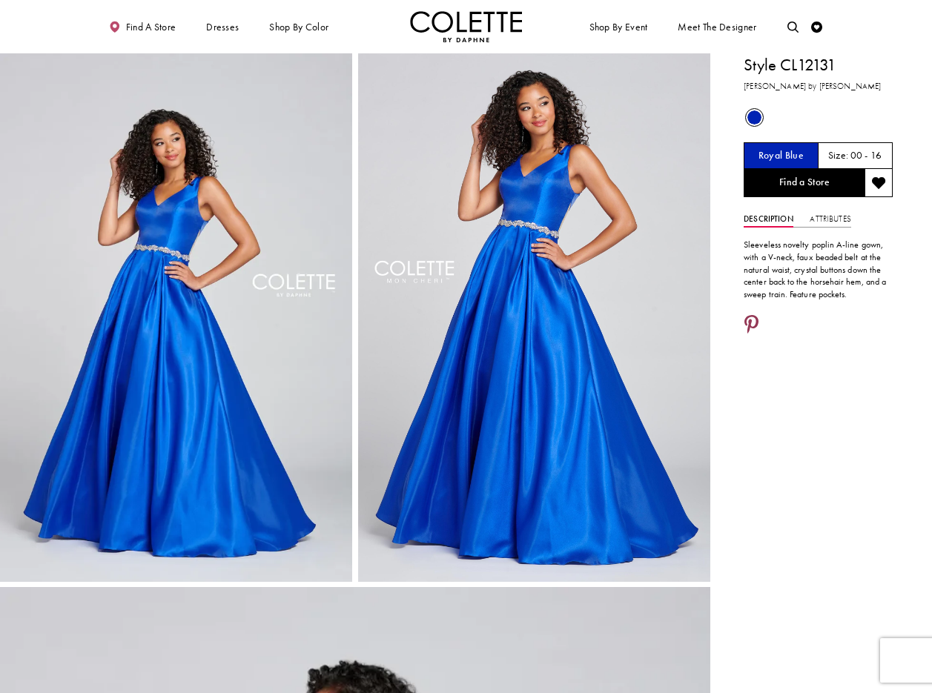
click at [756, 319] on icon "Share using Pinterest - Opens in new tab" at bounding box center [751, 326] width 14 height 20
click at [752, 320] on icon "Share using Pinterest - Opens in new tab" at bounding box center [751, 326] width 14 height 20
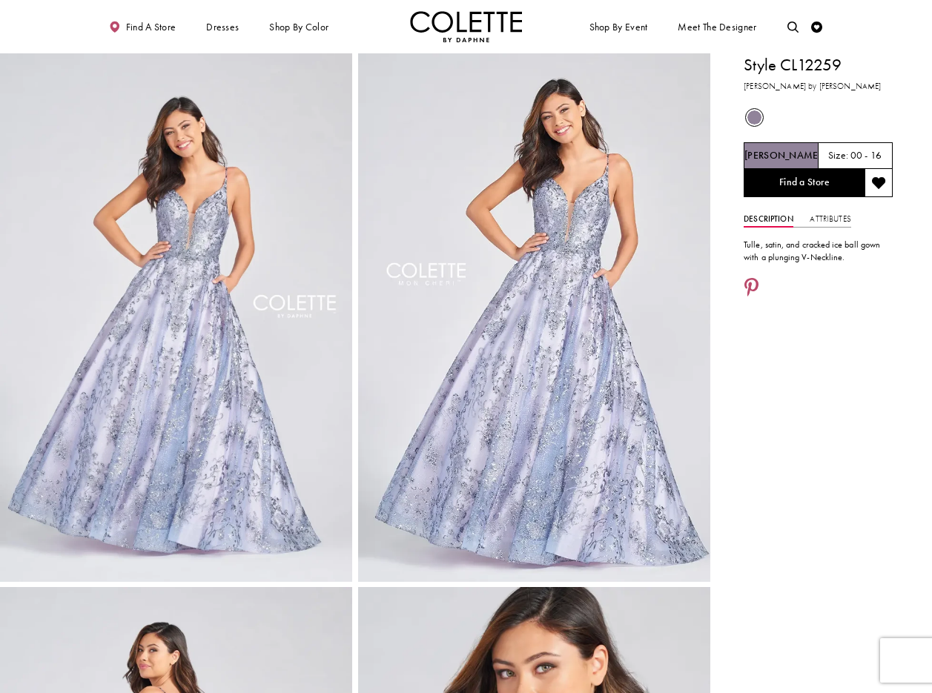
scroll to position [21, 0]
